Goal: Information Seeking & Learning: Learn about a topic

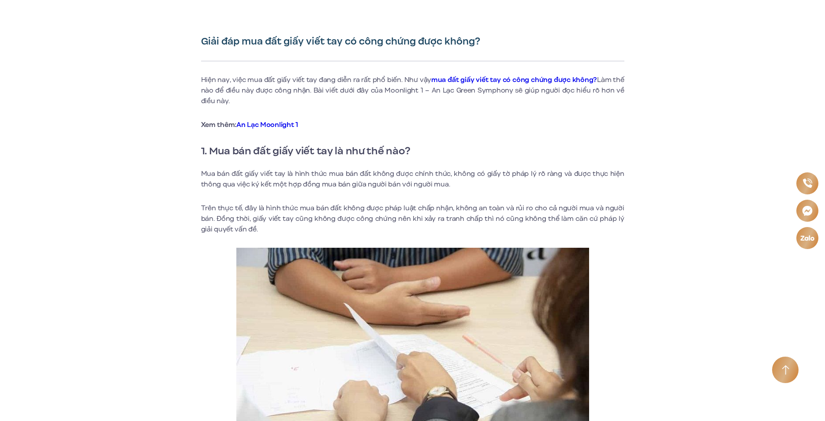
scroll to position [309, 0]
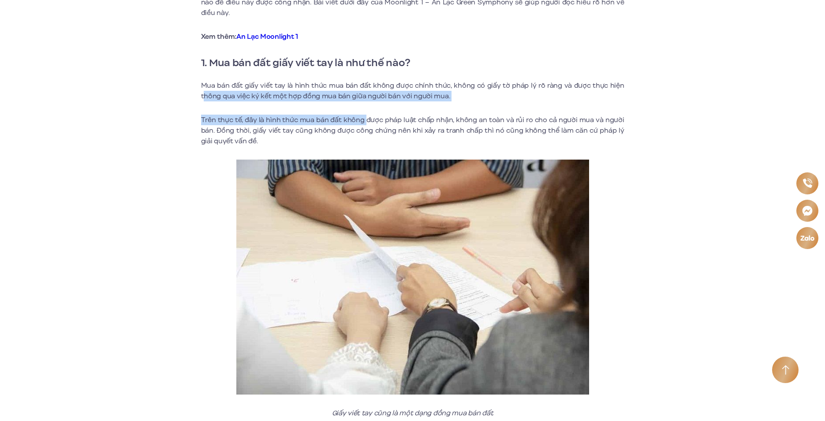
drag, startPoint x: 205, startPoint y: 97, endPoint x: 370, endPoint y: 102, distance: 165.4
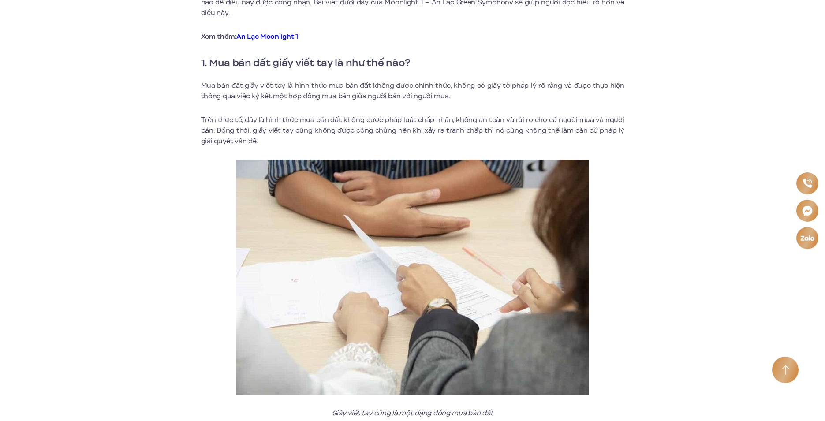
click at [378, 116] on p "Trên thực tế, đây là hình thức mua bán đất không được pháp luật chấp nhận, khôn…" at bounding box center [412, 131] width 423 height 32
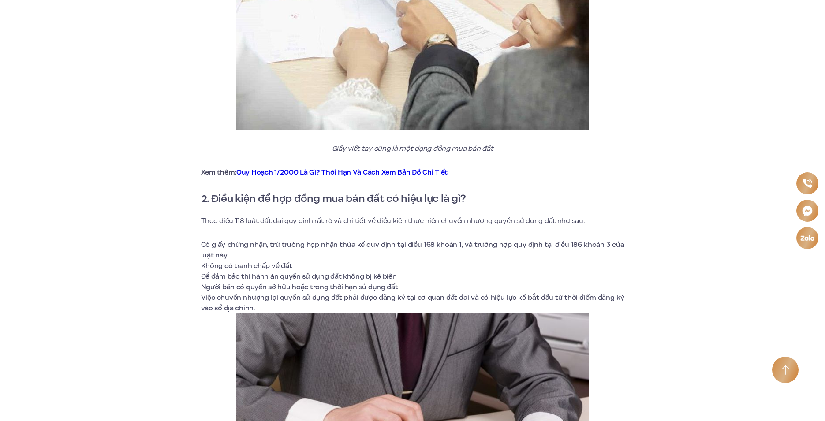
scroll to position [661, 0]
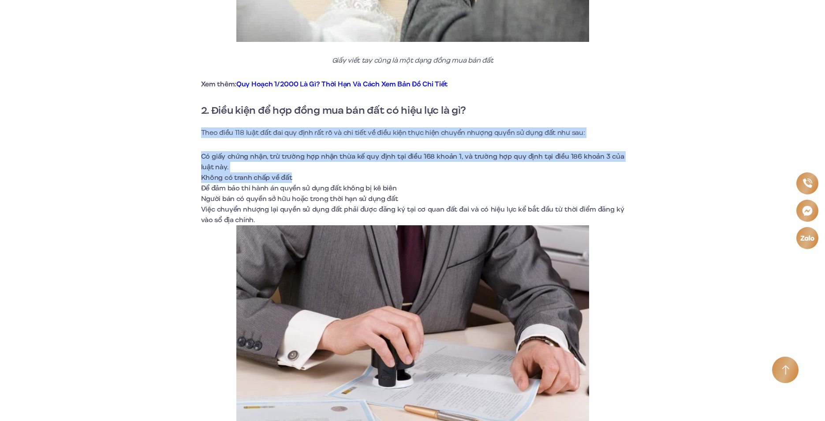
drag, startPoint x: 202, startPoint y: 135, endPoint x: 422, endPoint y: 174, distance: 223.4
click at [422, 174] on li "Không có tranh chấp về đất" at bounding box center [412, 177] width 423 height 11
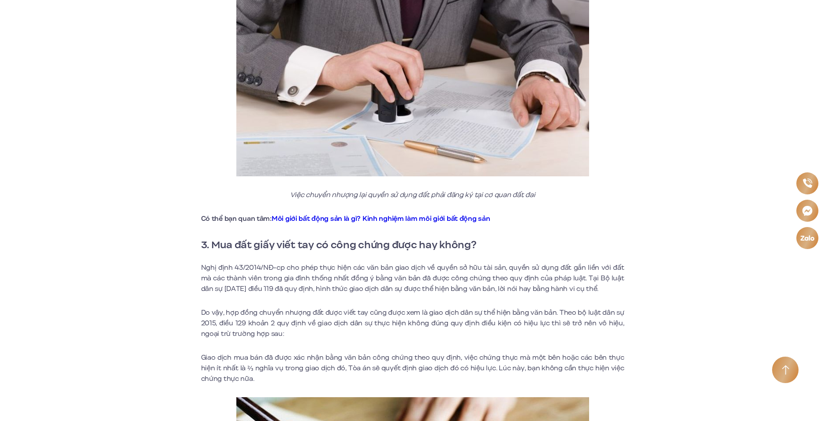
scroll to position [1058, 0]
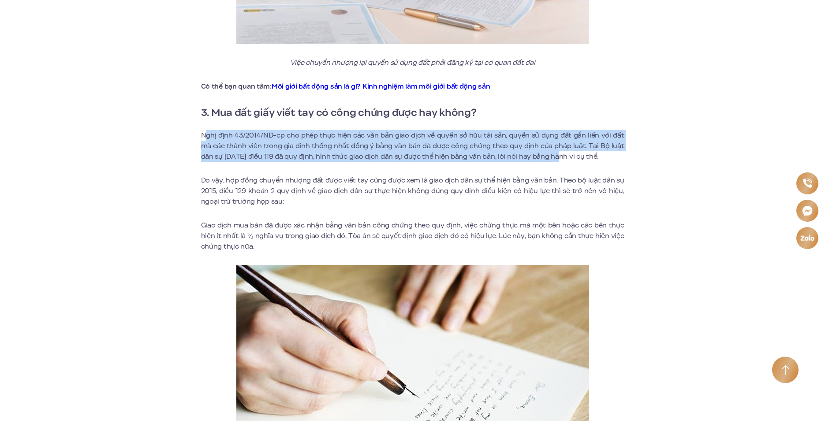
drag, startPoint x: 205, startPoint y: 132, endPoint x: 533, endPoint y: 161, distance: 329.2
click at [533, 161] on p "Nghị định 43/2014/NĐ-cp cho phép thực hiện các văn bản giao dịch về quyền sở hữ…" at bounding box center [412, 146] width 423 height 32
drag, startPoint x: 203, startPoint y: 134, endPoint x: 322, endPoint y: 178, distance: 126.8
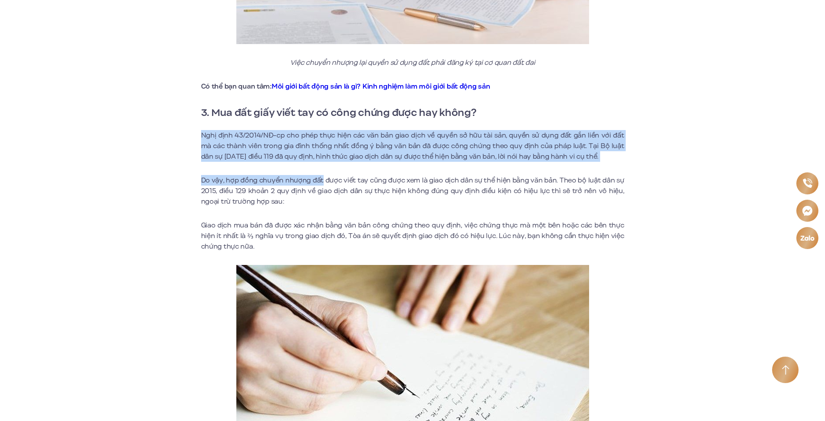
click at [322, 178] on p "Do vậy, hợp đồng chuyển nhượng đất được viết tay cũng được xem là giao dịch dân…" at bounding box center [412, 191] width 423 height 32
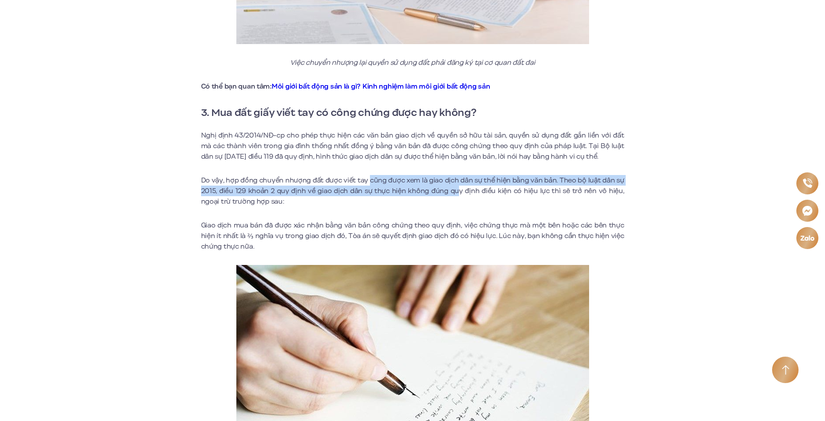
drag, startPoint x: 406, startPoint y: 186, endPoint x: 461, endPoint y: 193, distance: 54.6
click at [461, 193] on p "Do vậy, hợp đồng chuyển nhượng đất được viết tay cũng được xem là giao dịch dân…" at bounding box center [412, 191] width 423 height 32
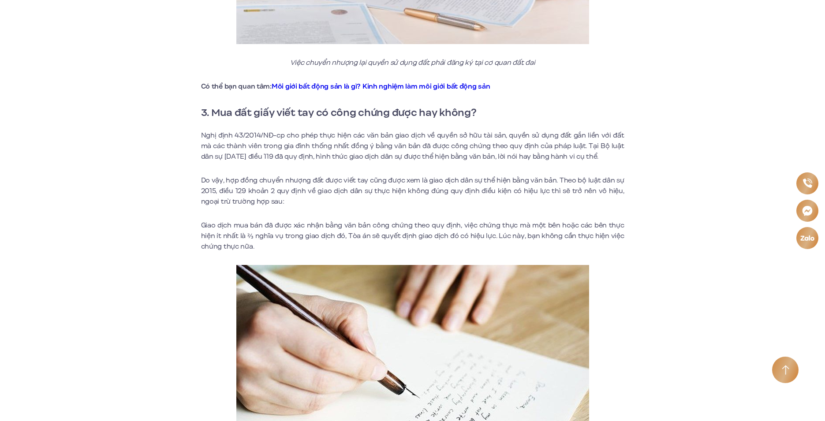
scroll to position [1102, 0]
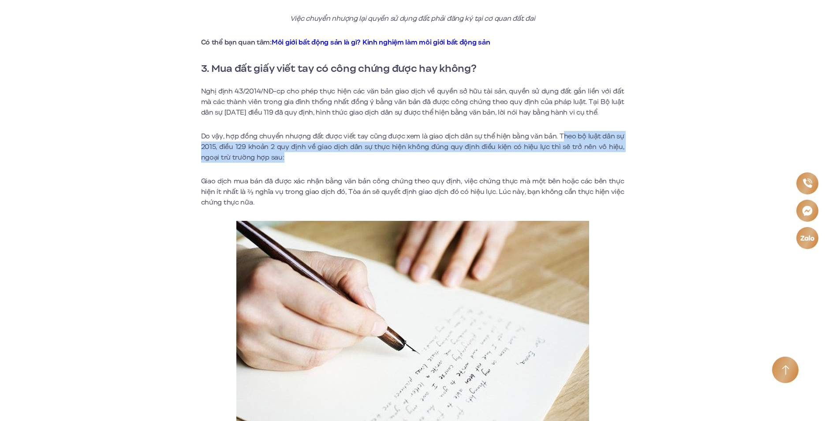
drag, startPoint x: 562, startPoint y: 142, endPoint x: 511, endPoint y: 173, distance: 60.3
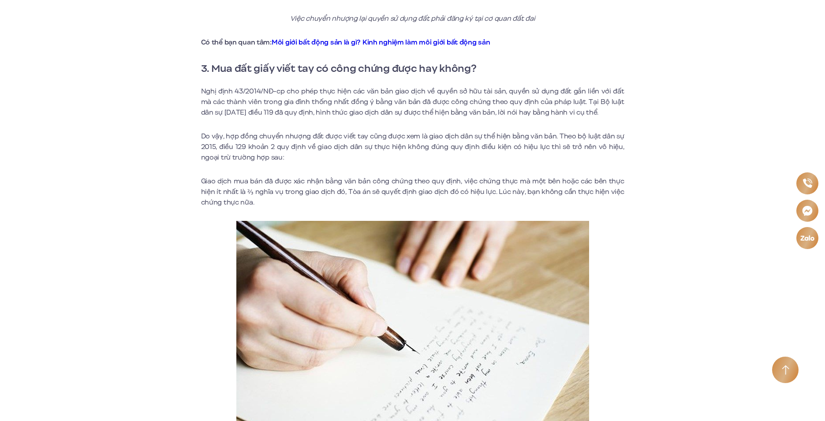
click at [423, 159] on p "Do vậy, hợp đồng chuyển nhượng đất được viết tay cũng được xem là giao dịch dân…" at bounding box center [412, 147] width 423 height 32
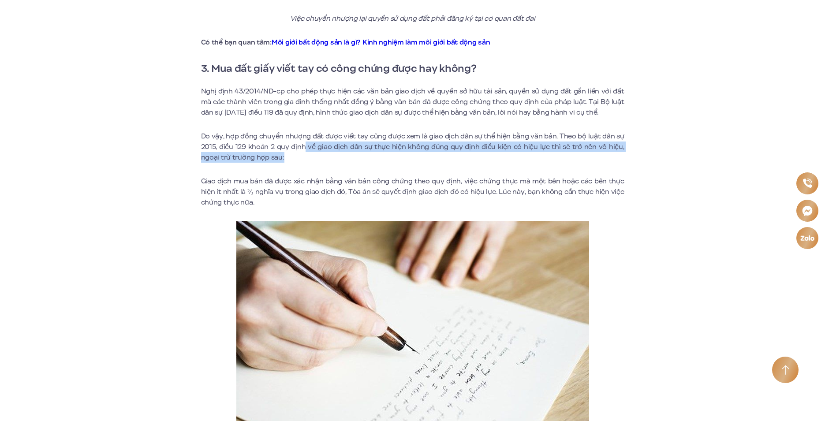
drag, startPoint x: 305, startPoint y: 147, endPoint x: 366, endPoint y: 154, distance: 61.2
click at [366, 154] on p "Do vậy, hợp đồng chuyển nhượng đất được viết tay cũng được xem là giao dịch dân…" at bounding box center [412, 147] width 423 height 32
click at [380, 160] on p "Do vậy, hợp đồng chuyển nhượng đất được viết tay cũng được xem là giao dịch dân…" at bounding box center [412, 147] width 423 height 32
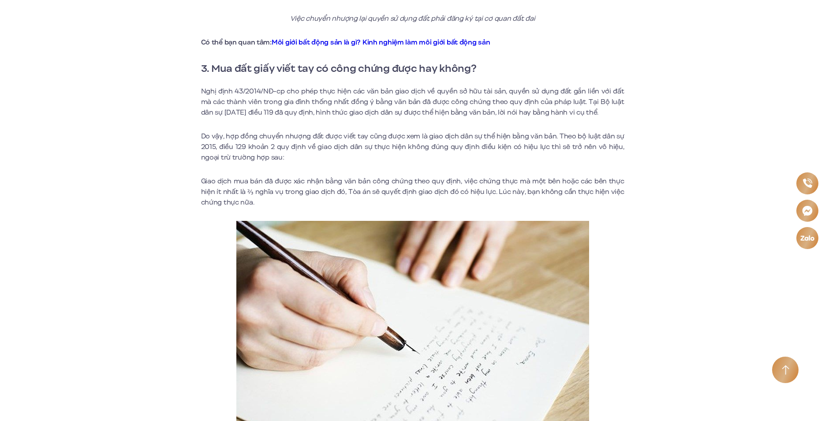
scroll to position [1190, 0]
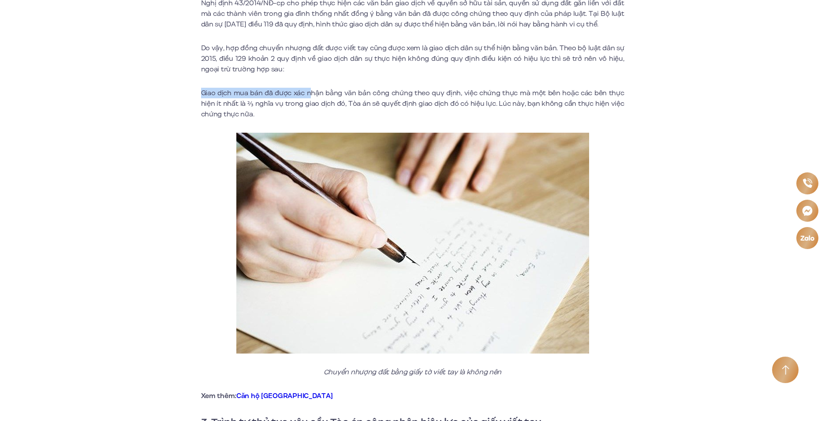
drag, startPoint x: 197, startPoint y: 87, endPoint x: 367, endPoint y: 110, distance: 171.3
click at [324, 96] on div "Giải đáp mua đất giấy viết tay có công chứng được không? Hiện nay, việc mua đất…" at bounding box center [413, 424] width 542 height 2718
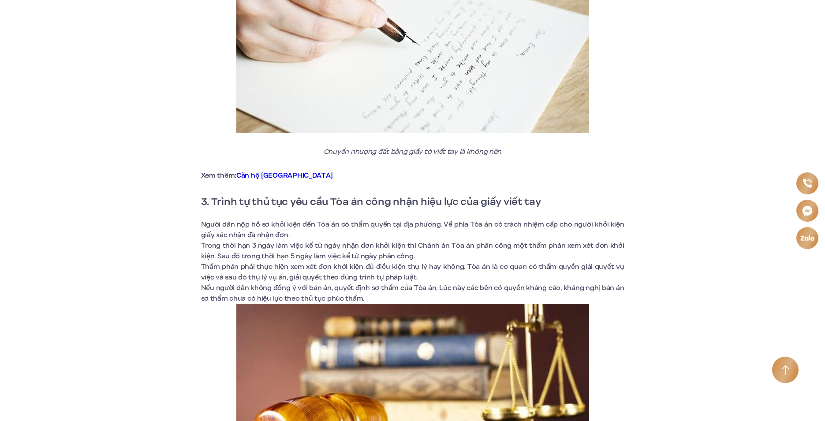
click at [295, 227] on li "Người dân nộp hồ sơ khởi kiện đến Tòa án có thẩm quyền tại địa phương. Về phía …" at bounding box center [412, 229] width 423 height 21
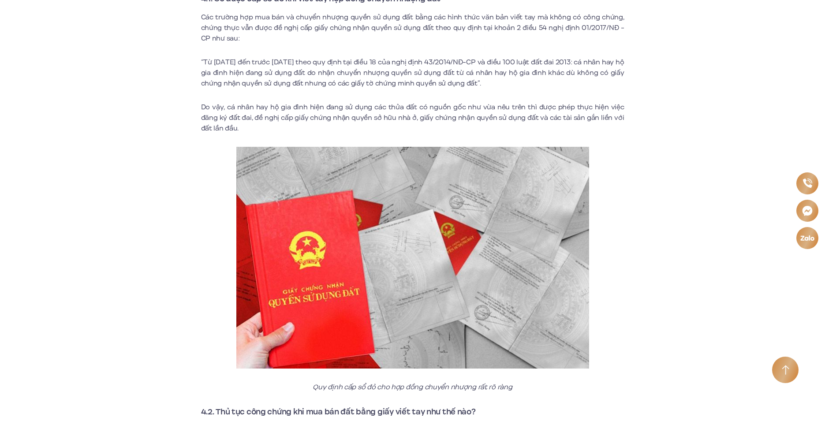
scroll to position [2204, 0]
